Goal: Task Accomplishment & Management: Complete application form

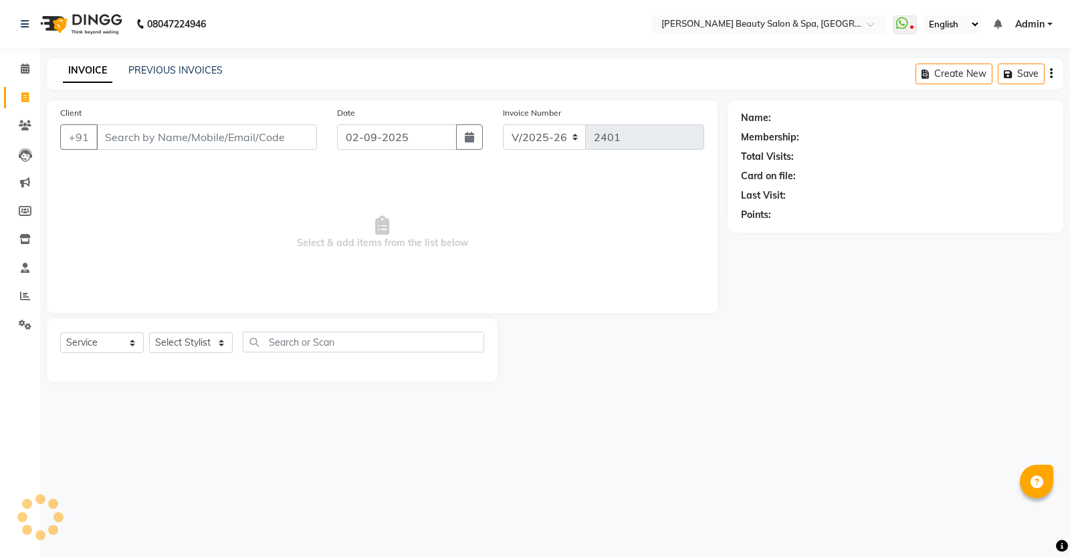
select select "7524"
select select "service"
click at [185, 74] on link "PREVIOUS INVOICES" at bounding box center [175, 70] width 94 height 12
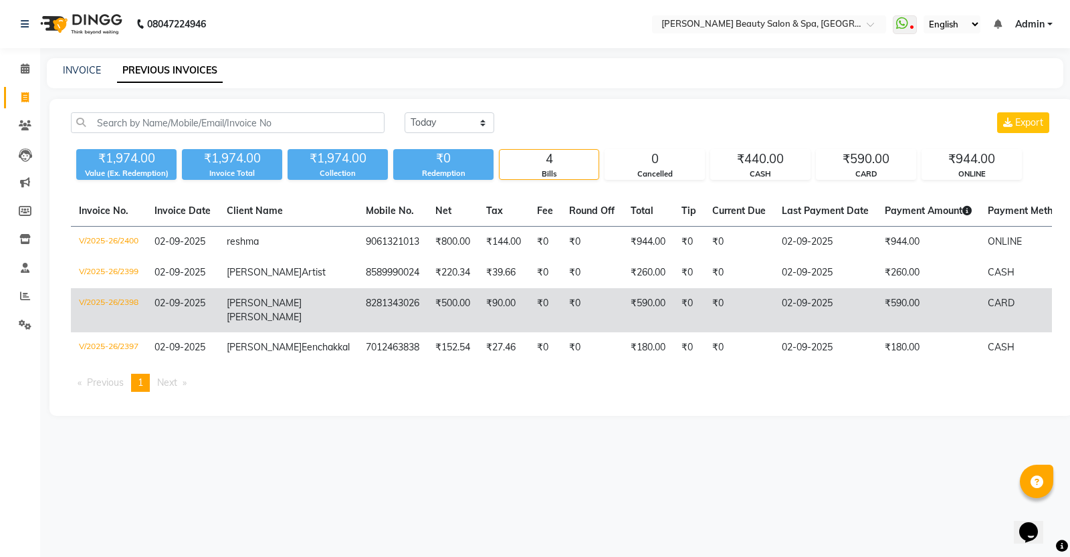
drag, startPoint x: 219, startPoint y: 278, endPoint x: 239, endPoint y: 326, distance: 51.3
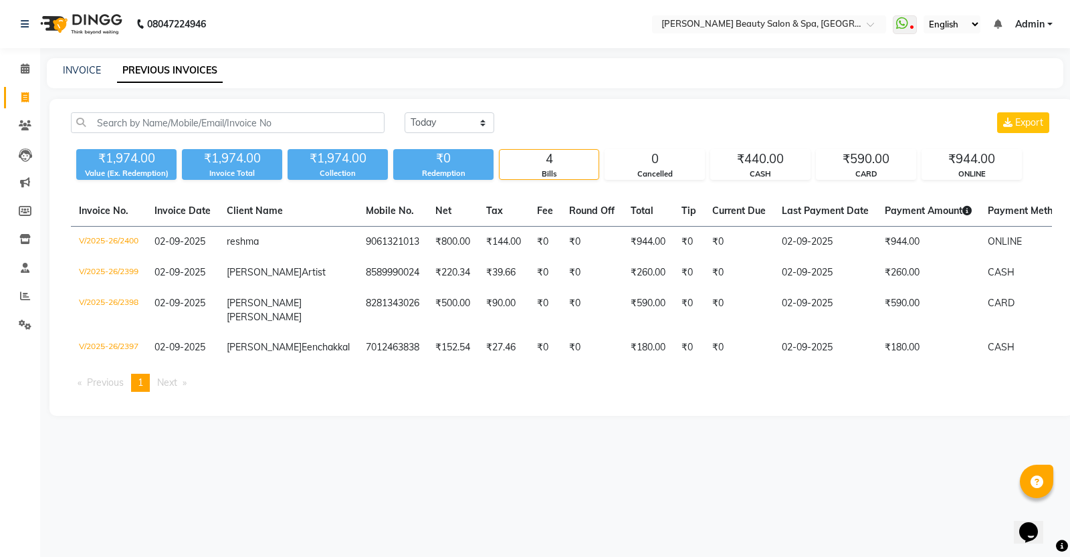
drag, startPoint x: 239, startPoint y: 326, endPoint x: 331, endPoint y: 429, distance: 138.8
click at [331, 392] on ul "Previous page 1 / 1 You're on page 1 Next page" at bounding box center [561, 383] width 981 height 18
click at [85, 71] on link "INVOICE" at bounding box center [82, 70] width 38 height 12
select select "service"
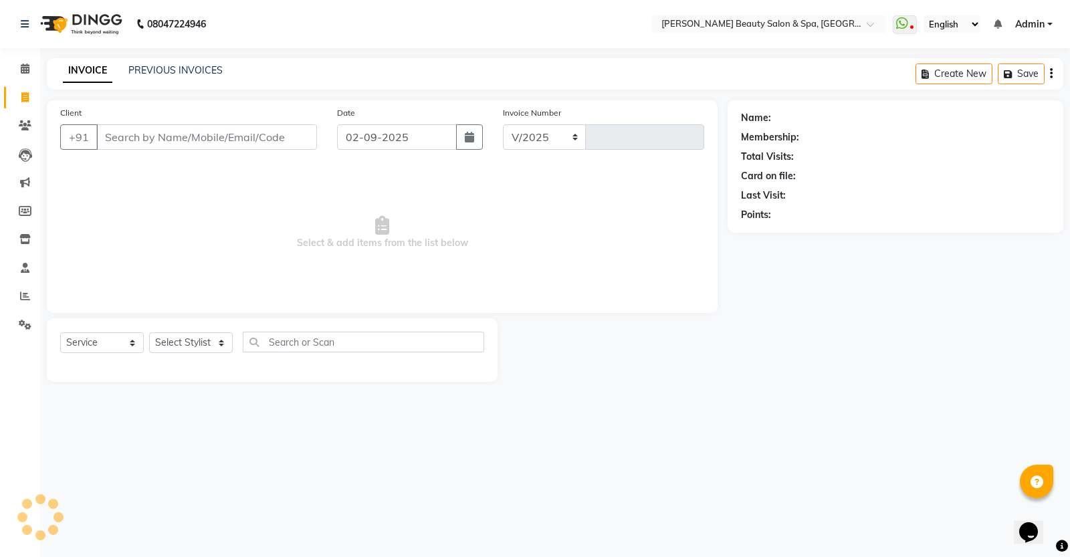
select select "7524"
type input "2401"
click at [171, 139] on input "Client" at bounding box center [206, 136] width 221 height 25
type input "4"
click at [232, 136] on input "Client" at bounding box center [206, 136] width 221 height 25
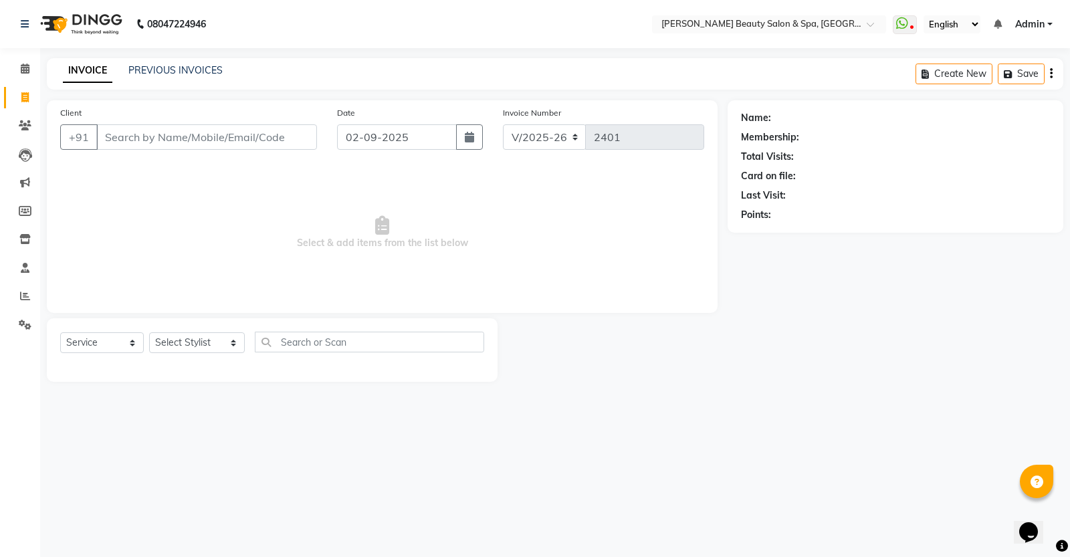
click at [233, 142] on input "Client" at bounding box center [206, 136] width 221 height 25
click at [235, 138] on input "Client" at bounding box center [206, 136] width 221 height 25
click at [231, 135] on input "Client" at bounding box center [206, 136] width 221 height 25
type input "1"
click at [154, 67] on link "PREVIOUS INVOICES" at bounding box center [175, 70] width 94 height 12
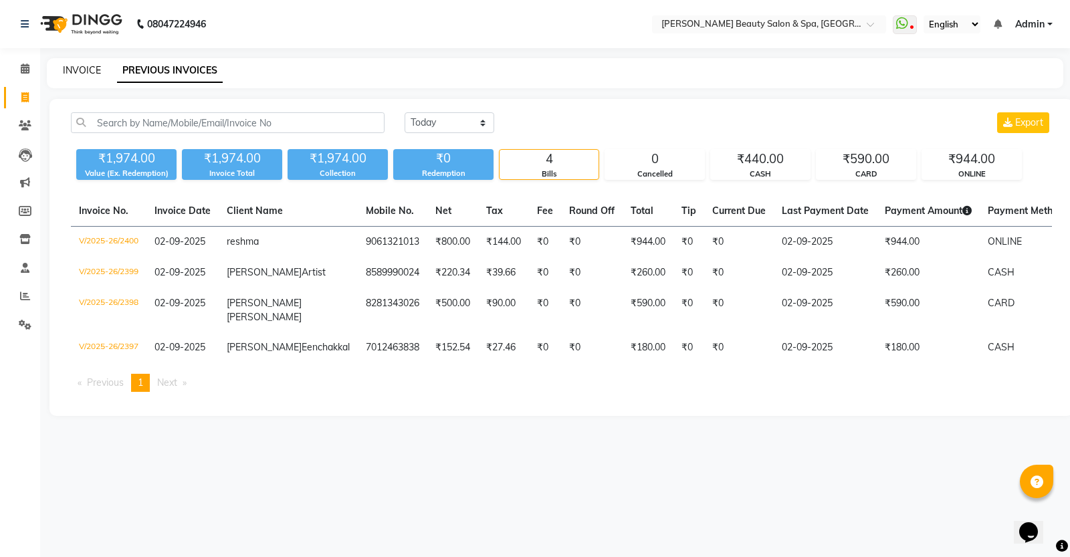
click at [94, 64] on link "INVOICE" at bounding box center [82, 70] width 38 height 12
select select "service"
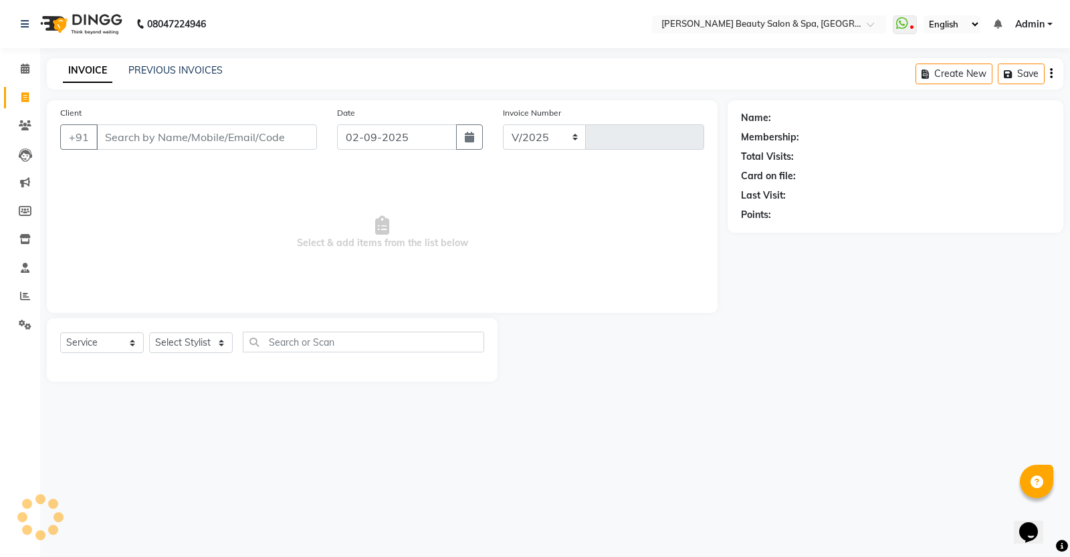
select select "7524"
type input "2401"
click at [179, 340] on select "Select Stylist Admin [PERSON_NAME] [PERSON_NAME] [PERSON_NAME] [PERSON_NAME] [P…" at bounding box center [197, 342] width 96 height 21
click at [199, 289] on span "Select & add items from the list below" at bounding box center [382, 233] width 644 height 134
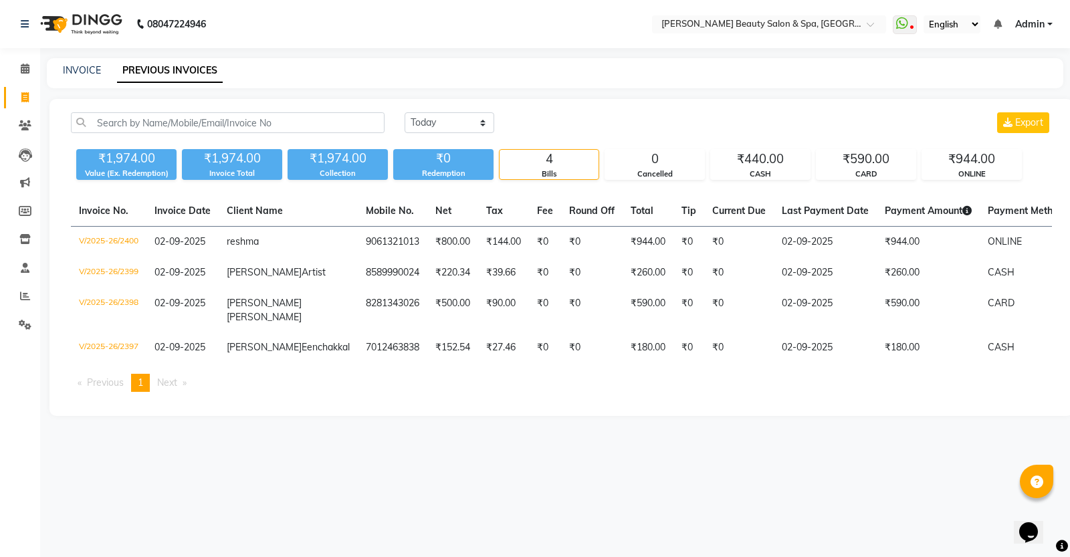
select select "service"
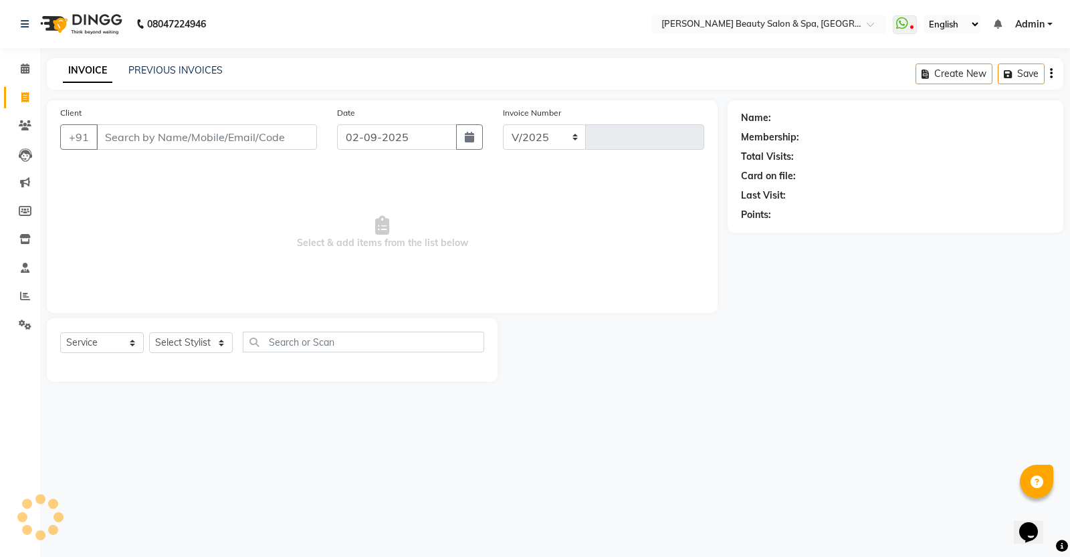
select select "7524"
type input "2401"
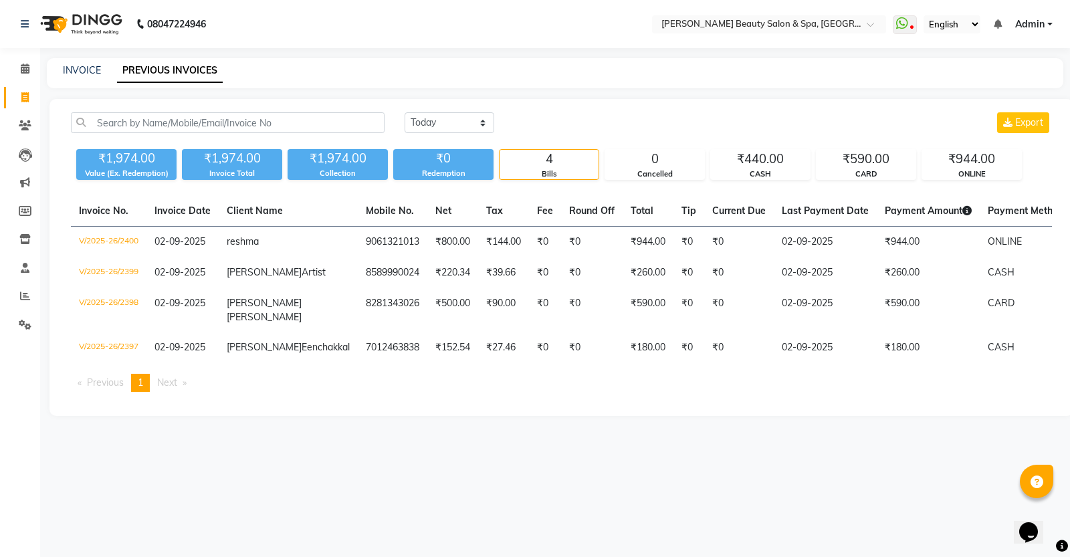
select select "service"
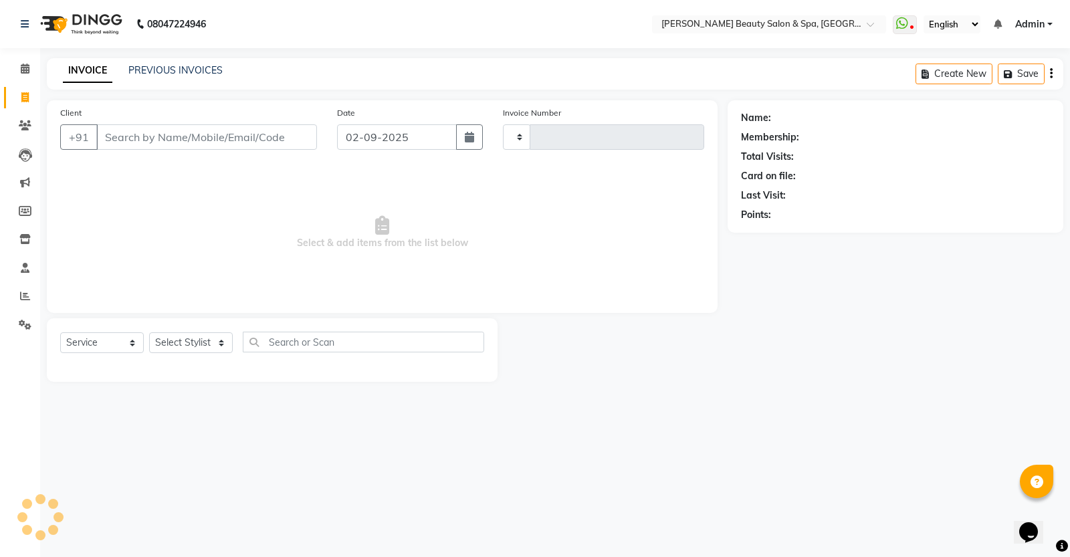
type input "2401"
select select "7524"
click at [185, 64] on link "PREVIOUS INVOICES" at bounding box center [175, 70] width 94 height 12
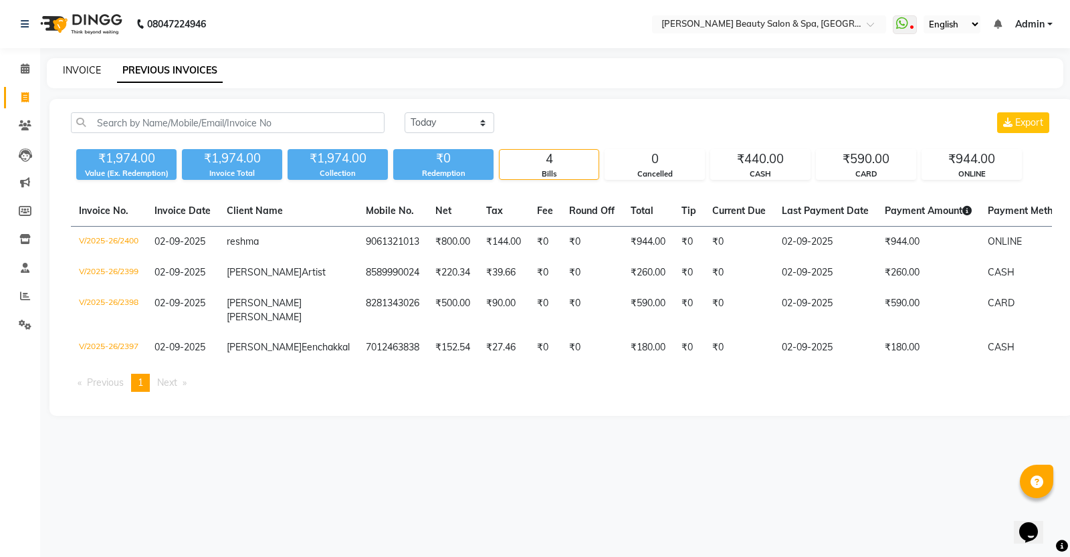
click at [92, 64] on link "INVOICE" at bounding box center [82, 70] width 38 height 12
select select "service"
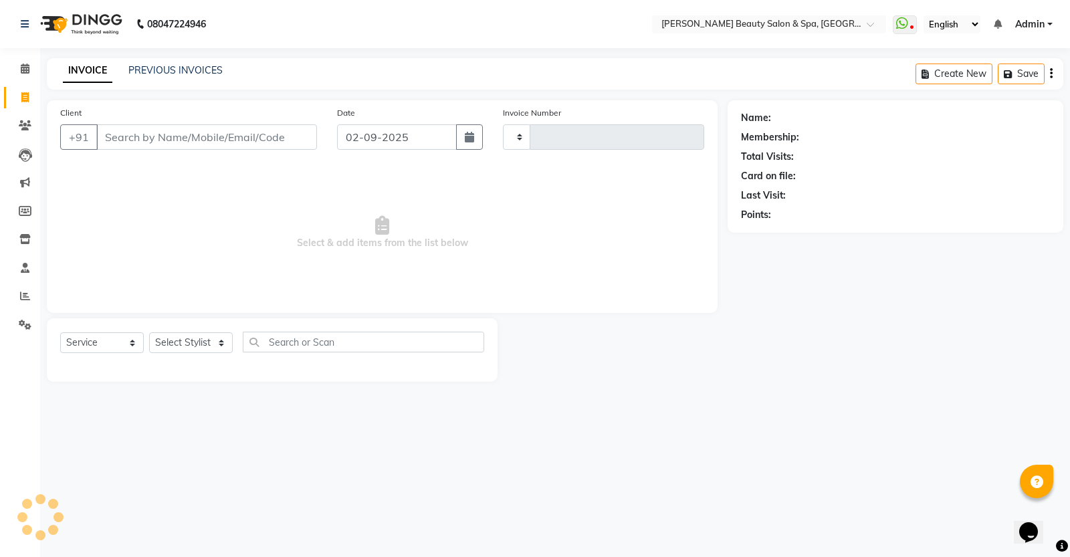
type input "2401"
select select "7524"
